Goal: Information Seeking & Learning: Learn about a topic

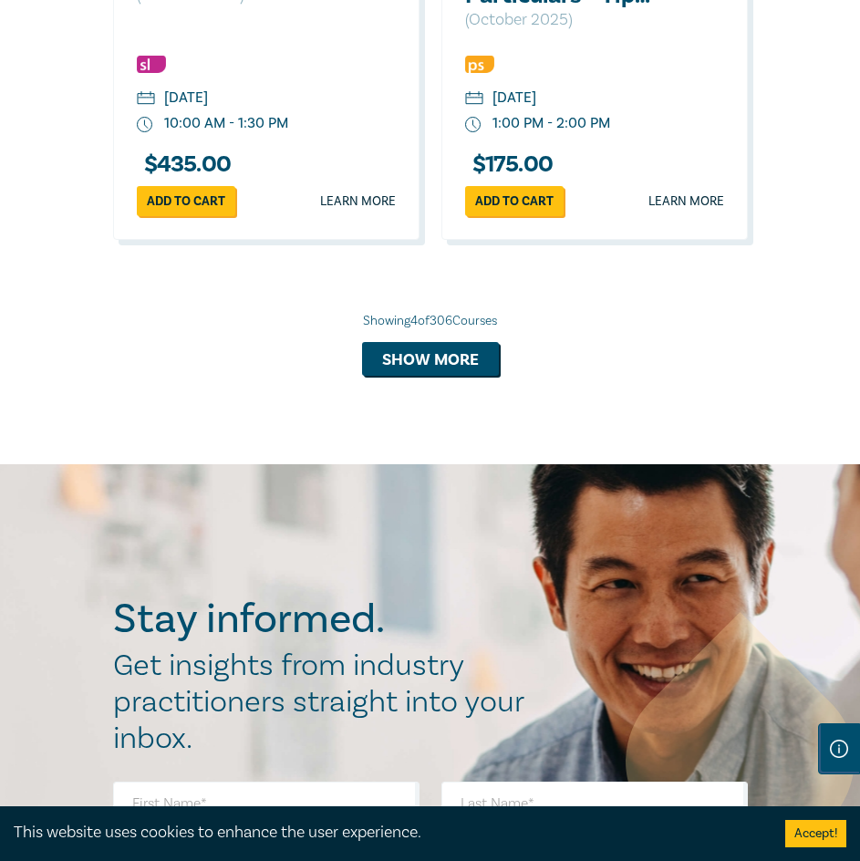
scroll to position [2281, 0]
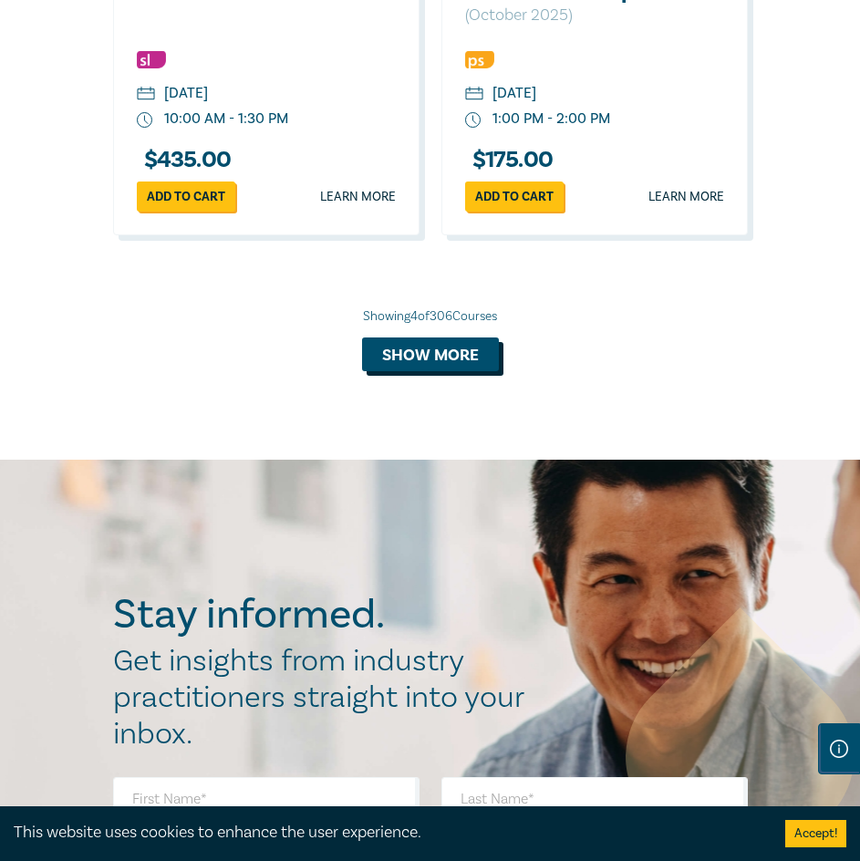
click at [471, 372] on button "Show more" at bounding box center [430, 355] width 137 height 35
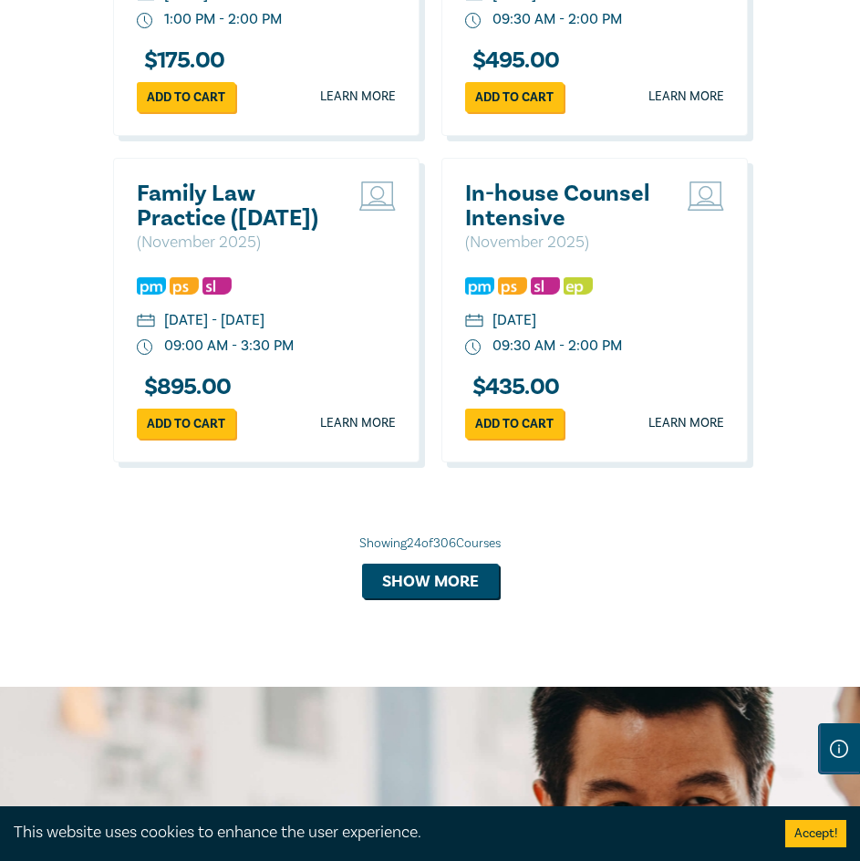
scroll to position [5565, 0]
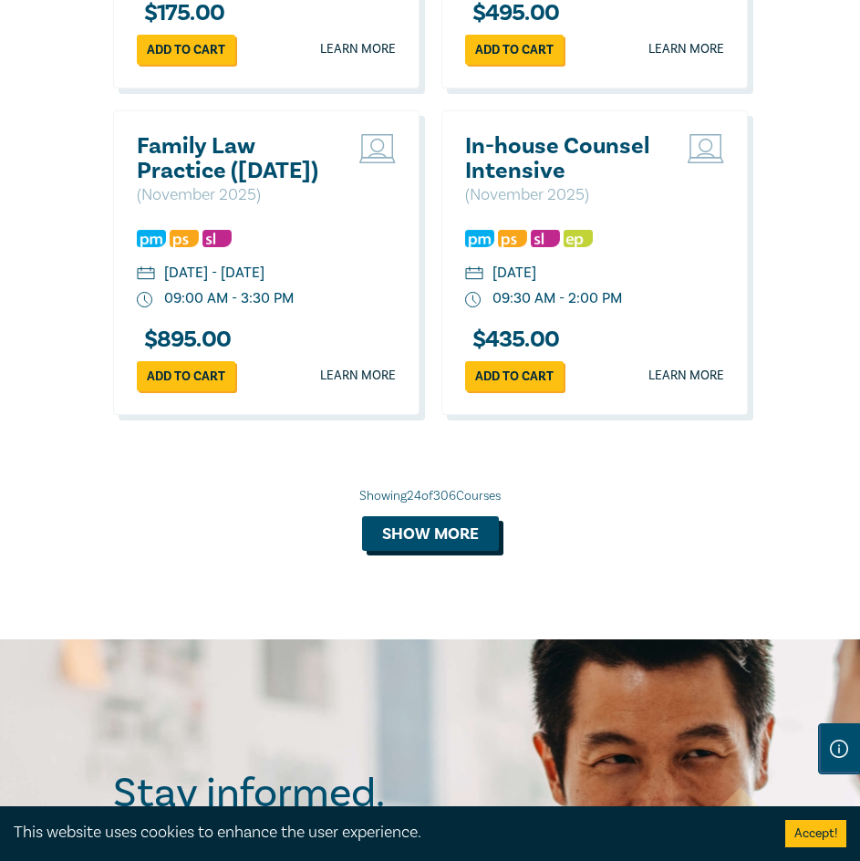
click at [443, 551] on button "Show more" at bounding box center [430, 533] width 137 height 35
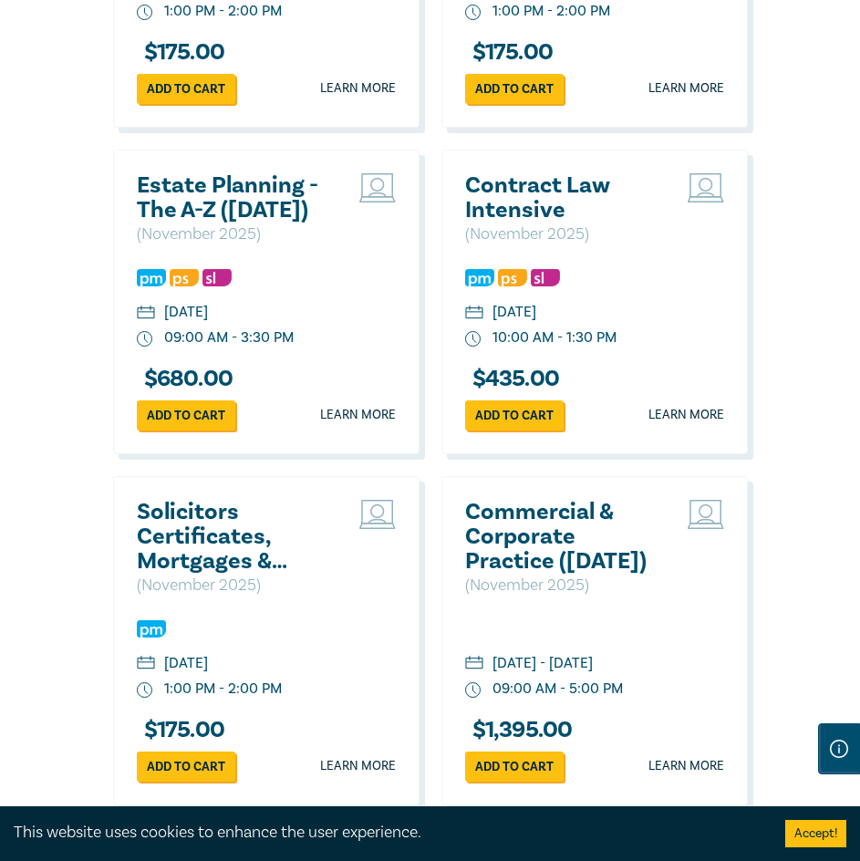
scroll to position [7435, 0]
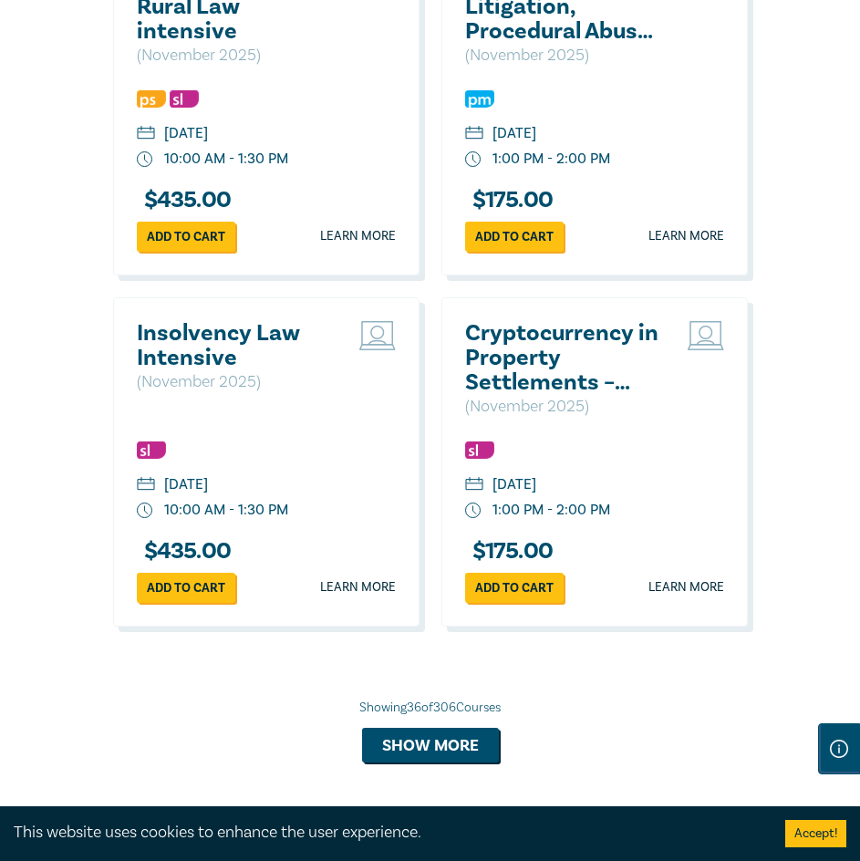
click at [543, 395] on h2 "Cryptocurrency in Property Settlements – Navigating Hidden Assets & Cold Wallets" at bounding box center [563, 358] width 196 height 74
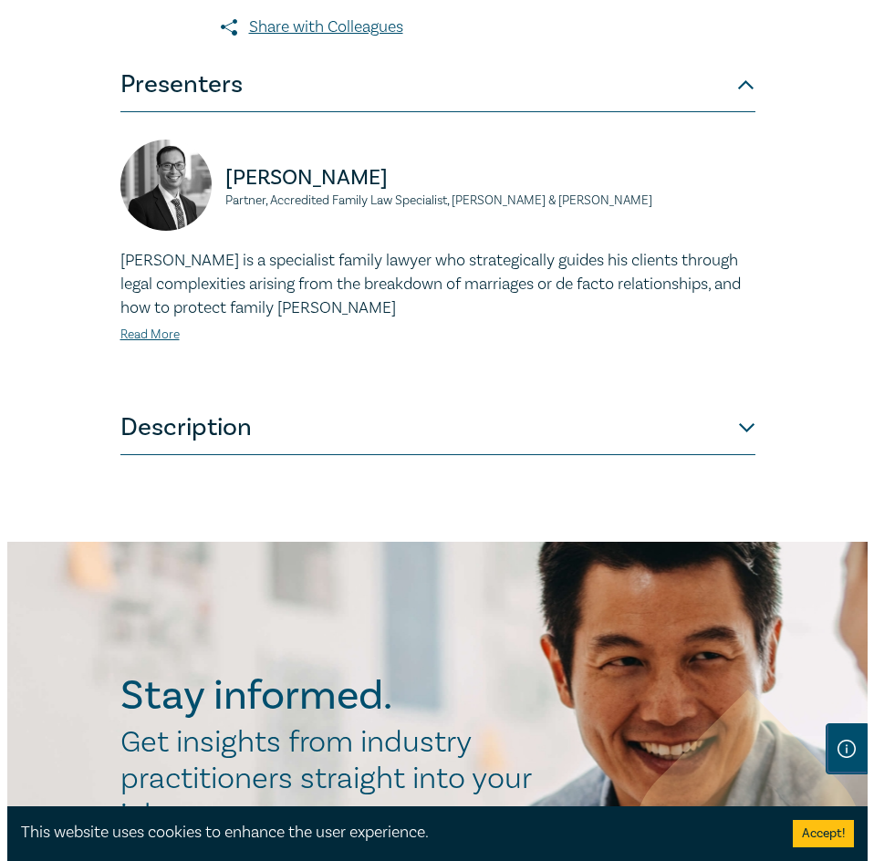
scroll to position [1186, 0]
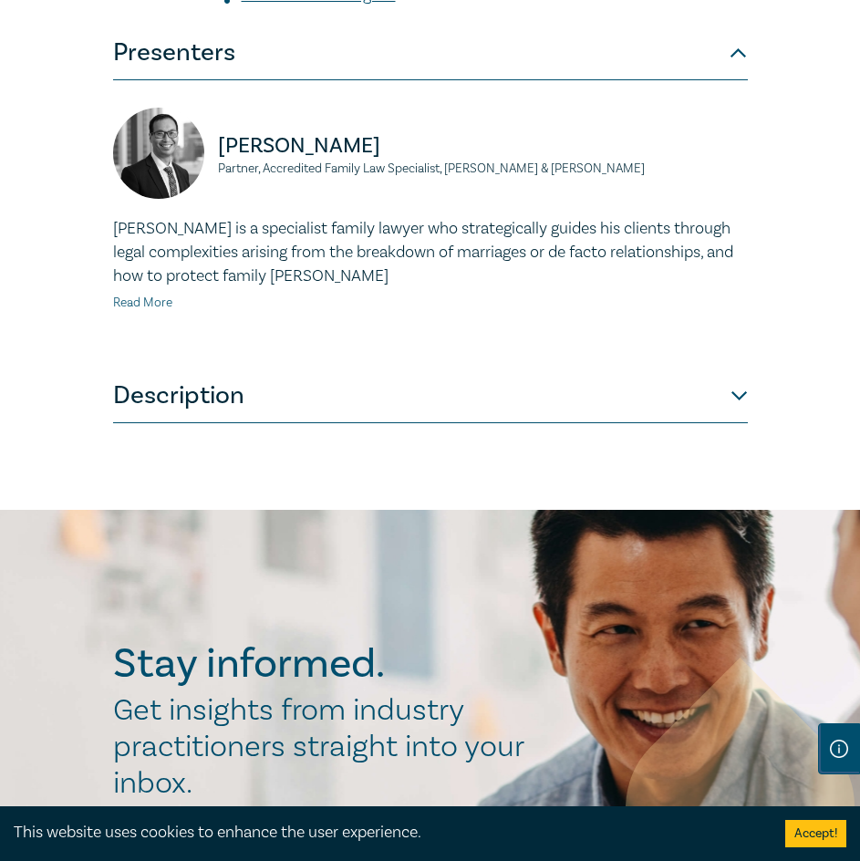
click at [163, 311] on link "Read More" at bounding box center [142, 303] width 59 height 16
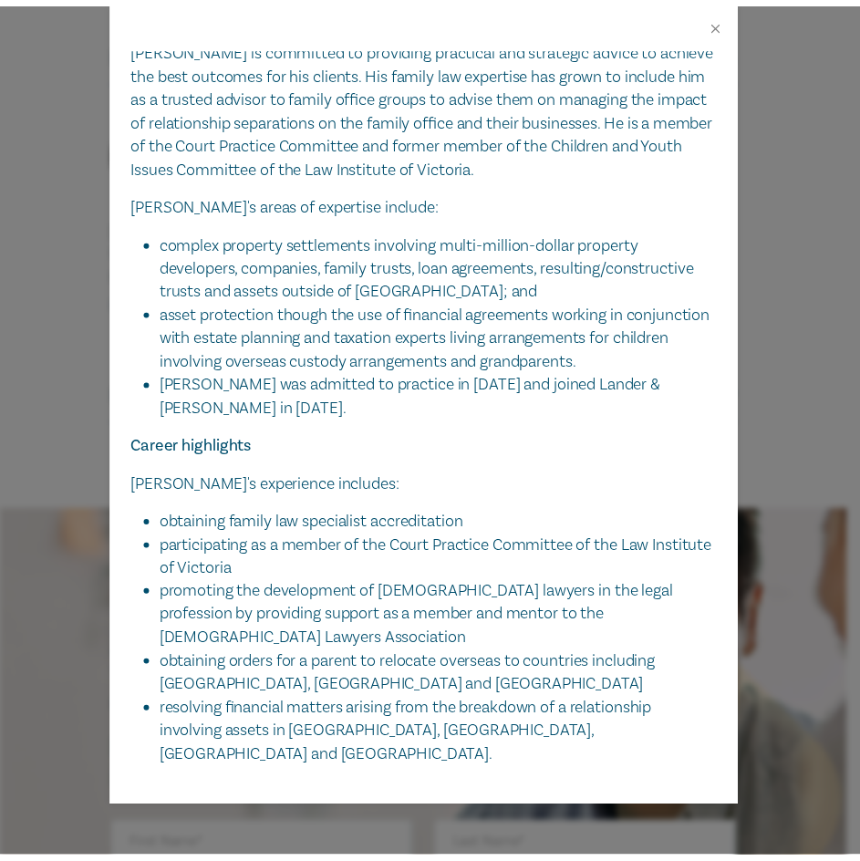
scroll to position [561, 0]
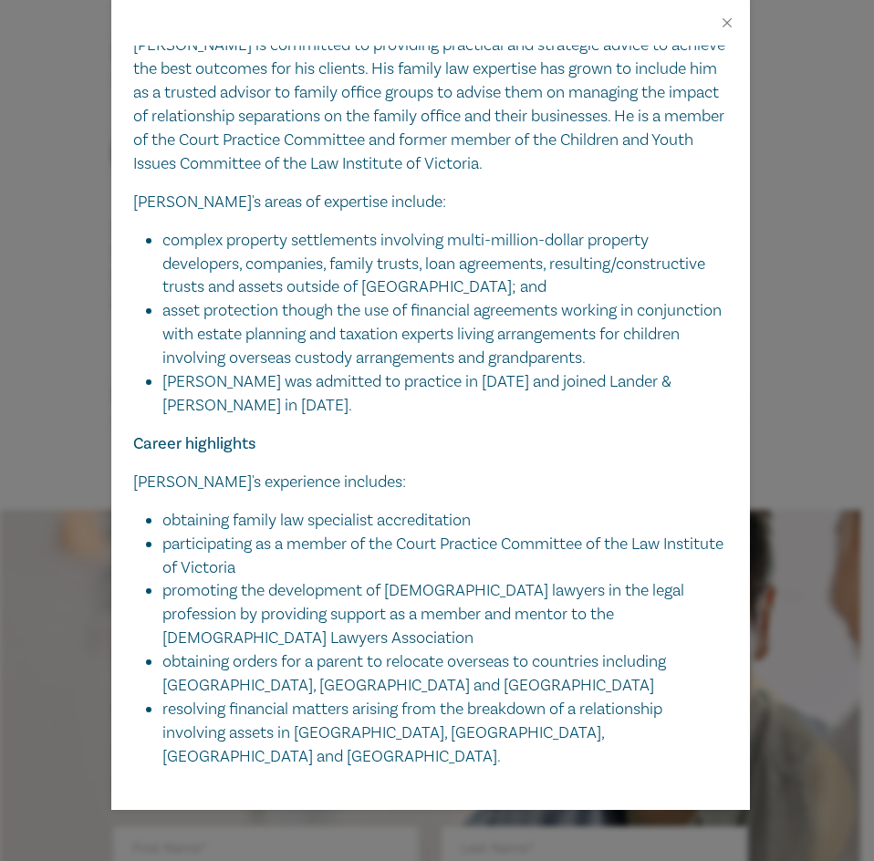
click at [771, 228] on div "[PERSON_NAME] Partner, Accredited Family Law Specialist, [PERSON_NAME] & [PERSO…" at bounding box center [437, 430] width 874 height 861
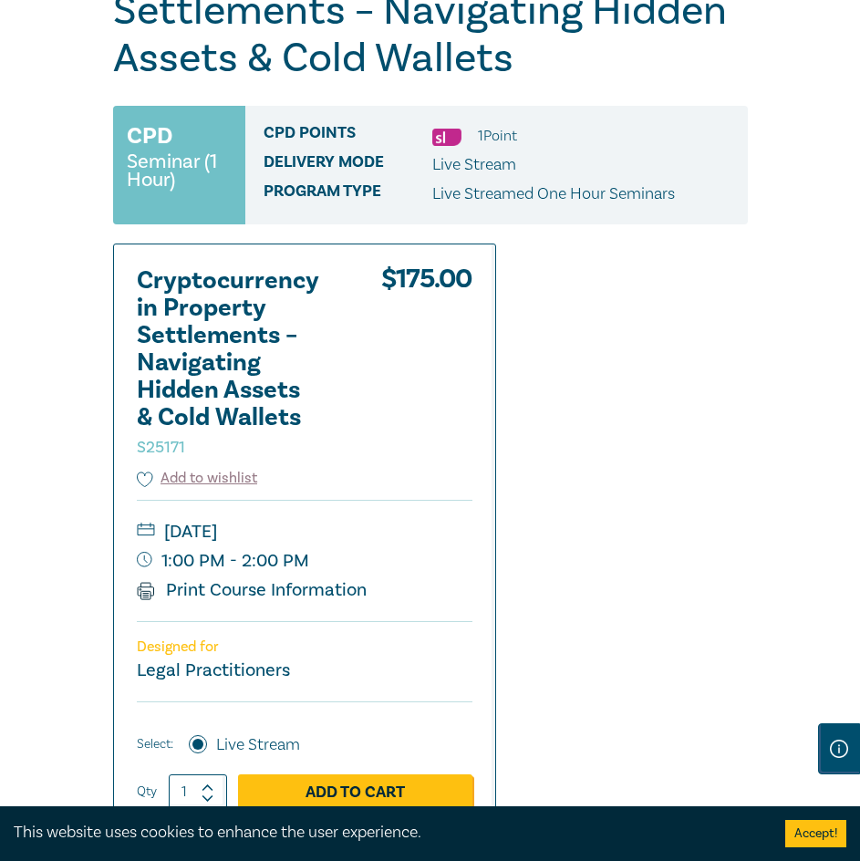
scroll to position [274, 0]
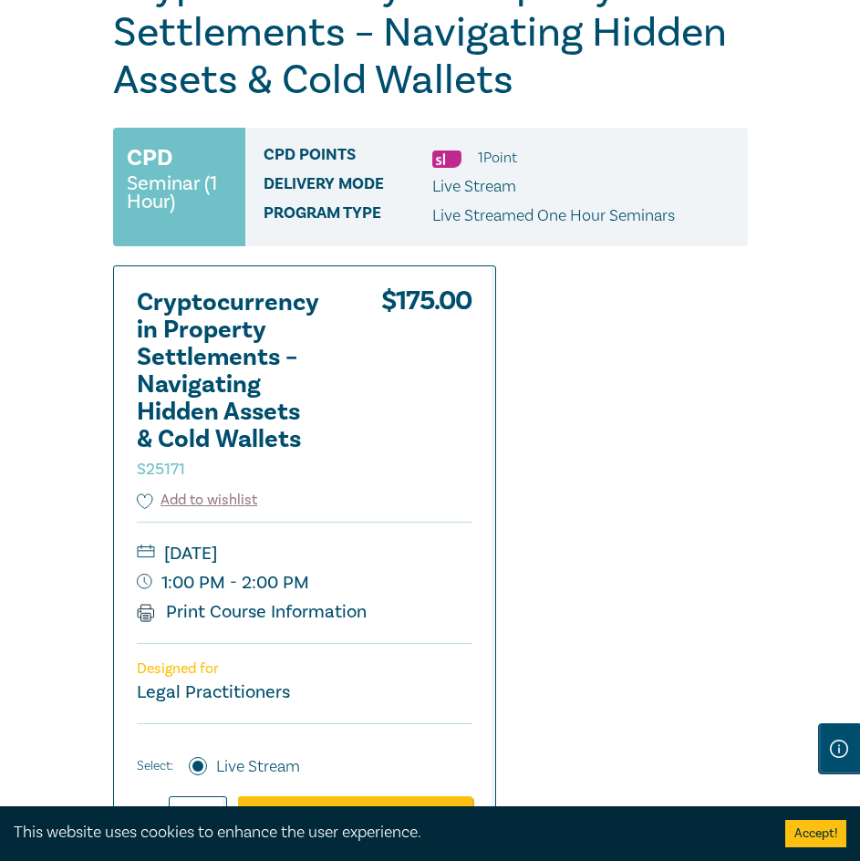
click at [202, 361] on h2 "Cryptocurrency in Property Settlements – Navigating Hidden Assets & Cold Wallet…" at bounding box center [237, 385] width 201 height 192
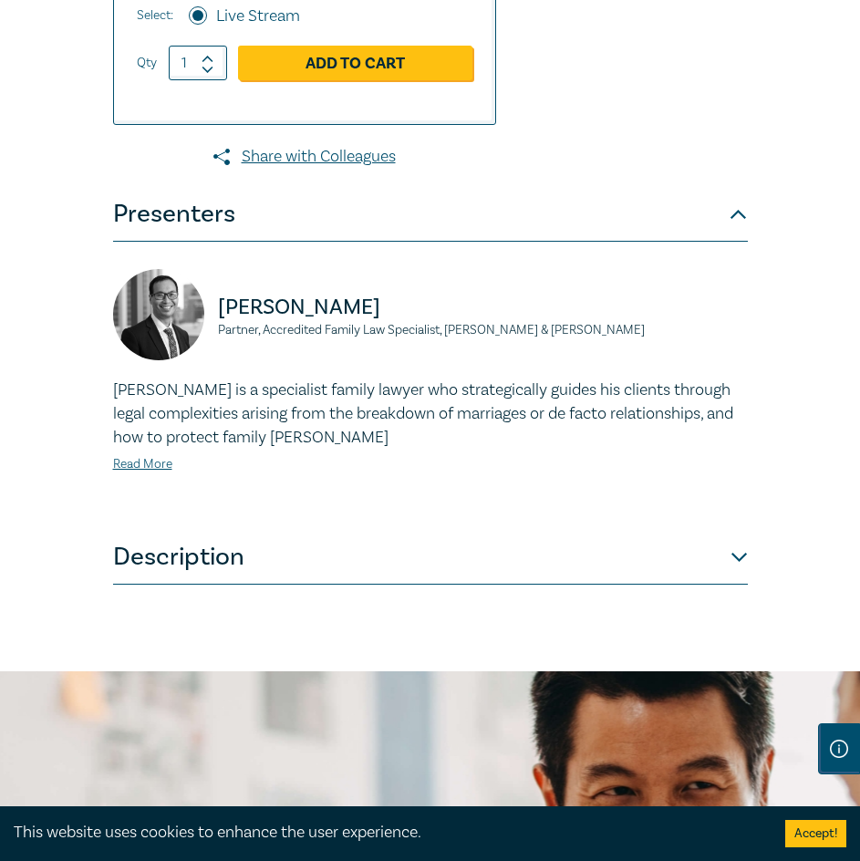
scroll to position [1095, 0]
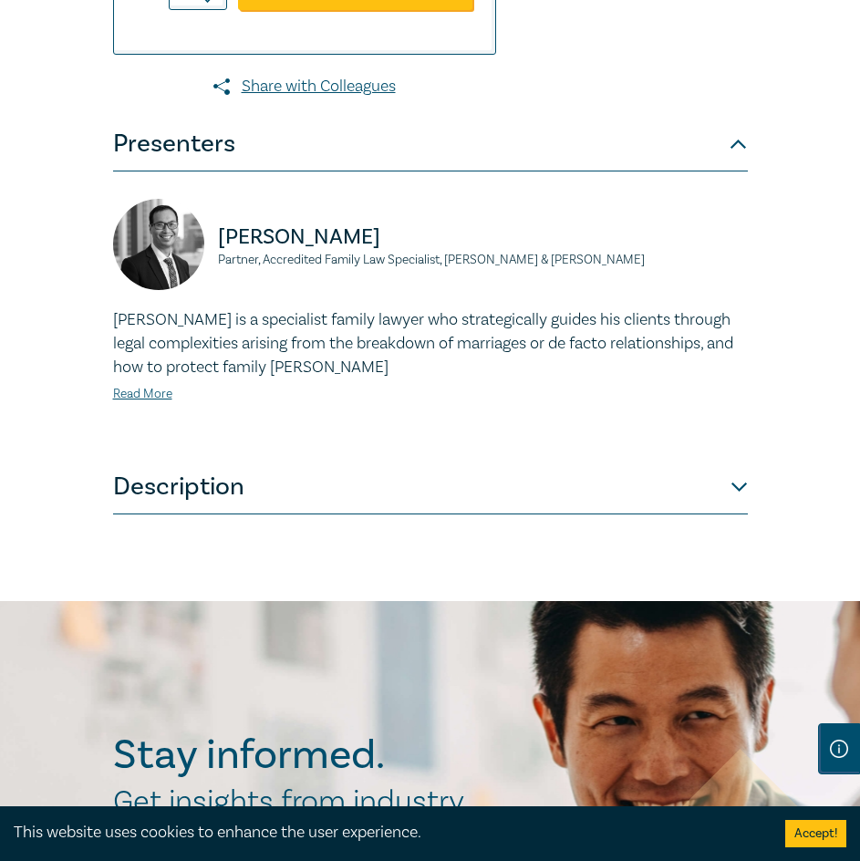
click at [246, 510] on button "Description" at bounding box center [430, 487] width 635 height 55
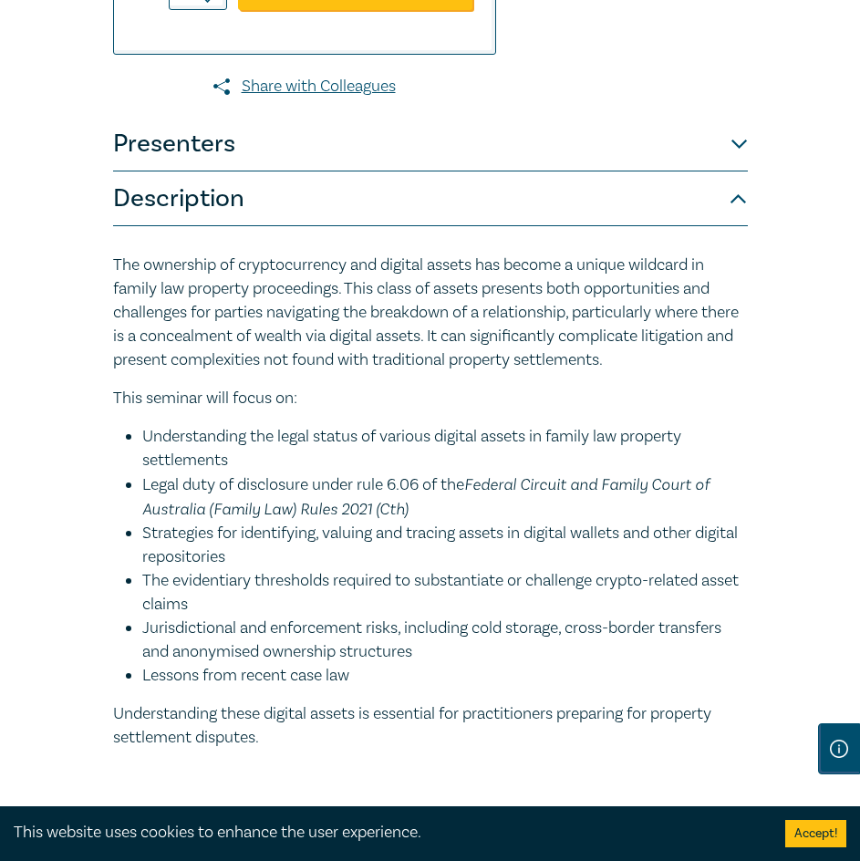
scroll to position [1186, 0]
